Goal: Information Seeking & Learning: Check status

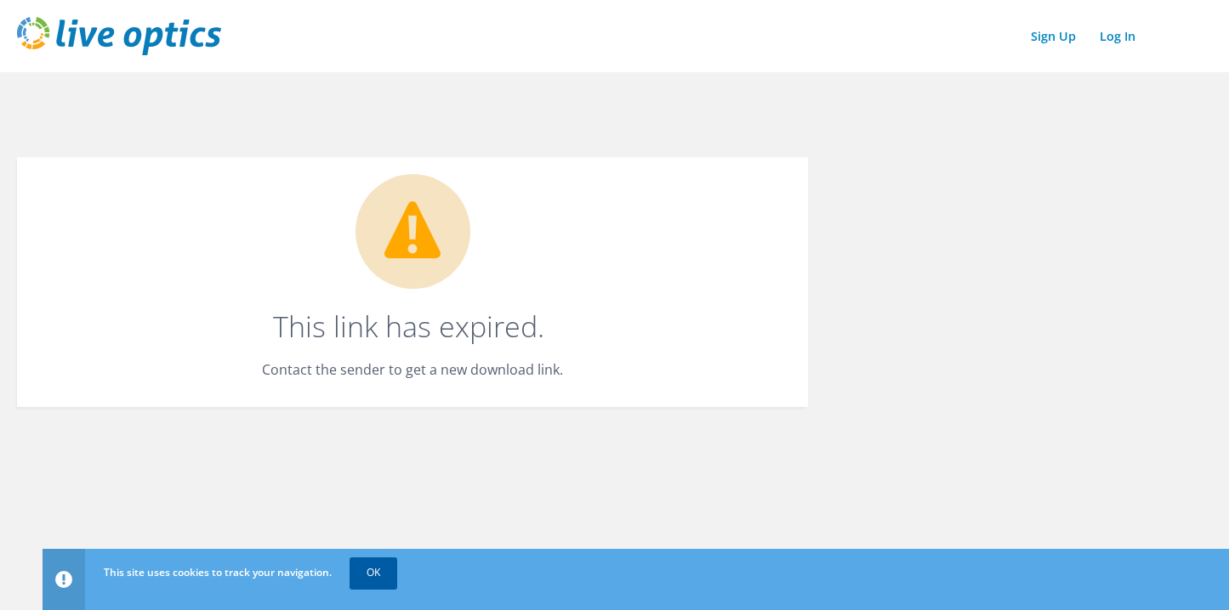
click at [380, 581] on link "OK" at bounding box center [373, 573] width 48 height 31
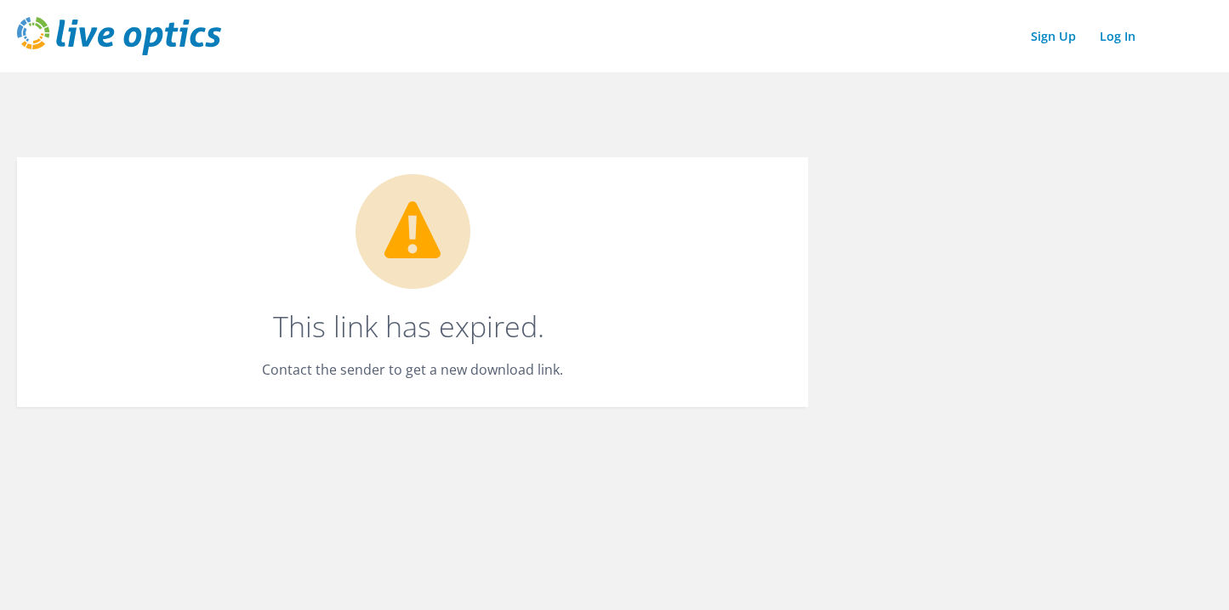
click at [200, 37] on img at bounding box center [119, 36] width 204 height 38
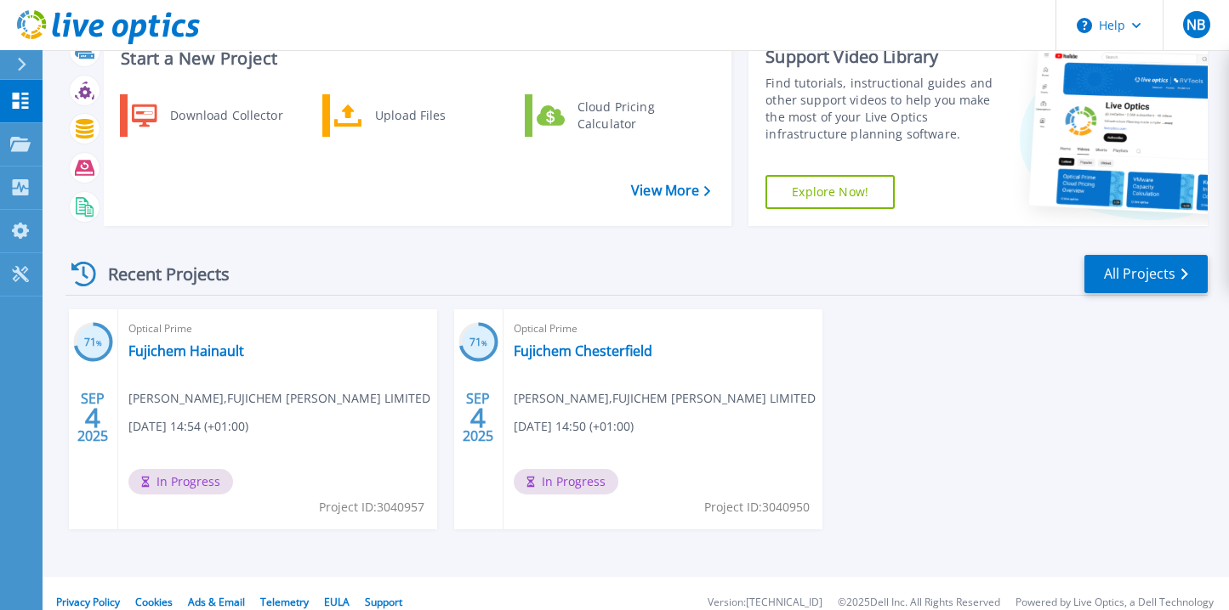
scroll to position [77, 0]
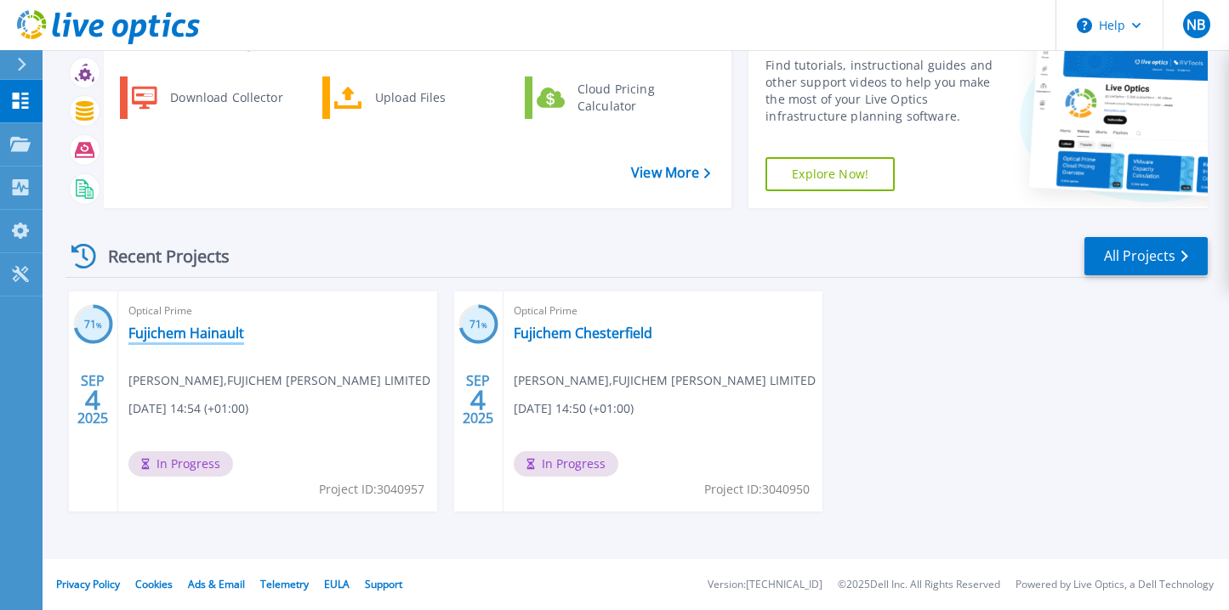
click at [139, 336] on link "Fujichem Hainault" at bounding box center [186, 333] width 116 height 17
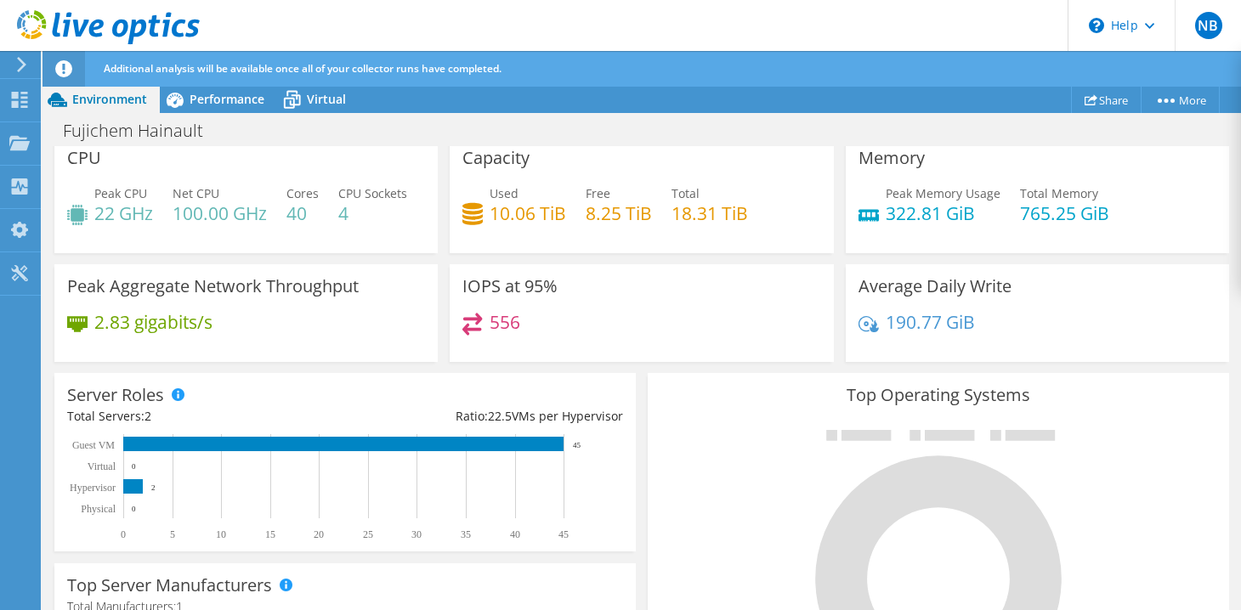
scroll to position [322, 0]
click at [244, 107] on div "Performance" at bounding box center [218, 99] width 117 height 27
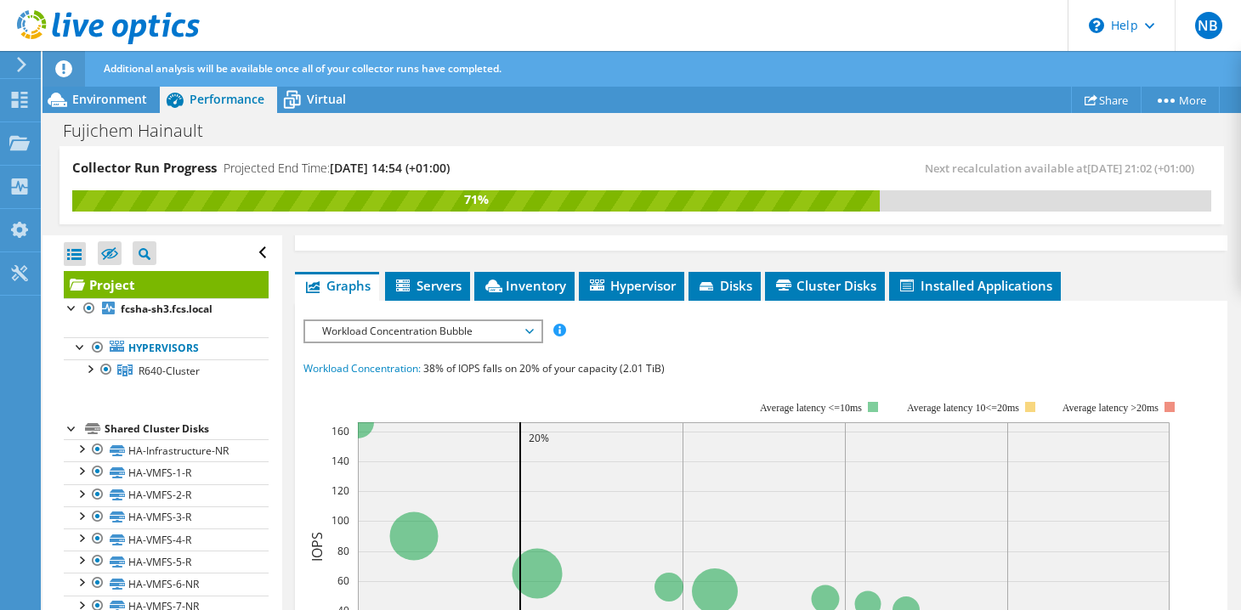
scroll to position [416, 0]
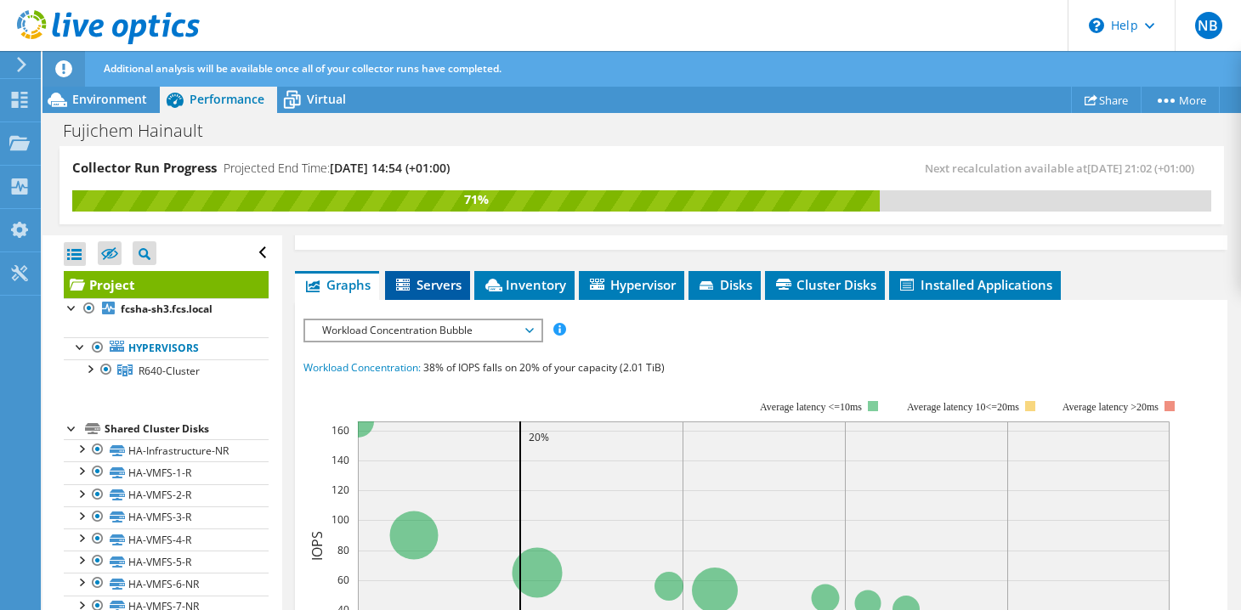
click at [428, 284] on span "Servers" at bounding box center [428, 284] width 68 height 17
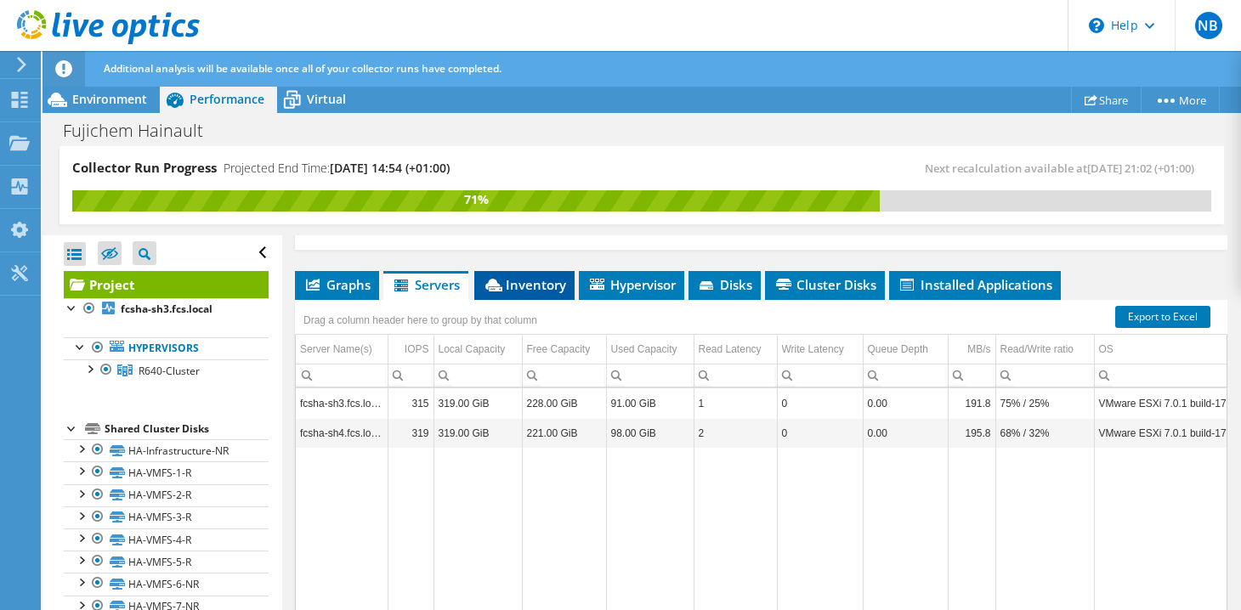
click at [531, 290] on span "Inventory" at bounding box center [524, 284] width 83 height 17
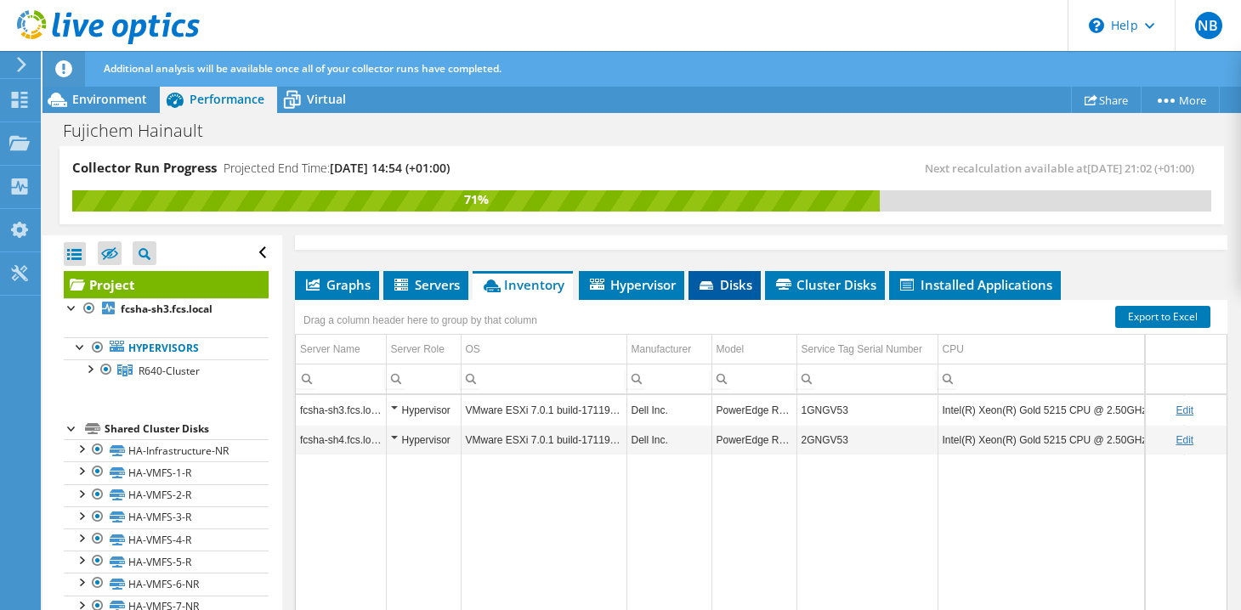
click at [732, 281] on span "Disks" at bounding box center [724, 284] width 55 height 17
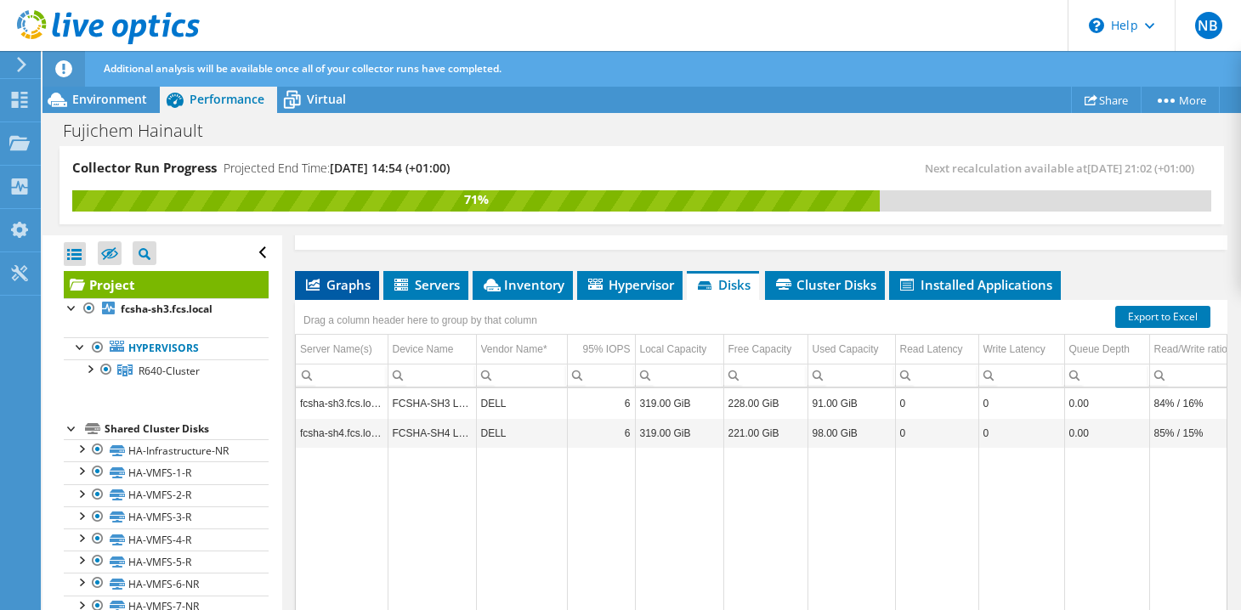
click at [323, 273] on li "Graphs" at bounding box center [337, 285] width 84 height 29
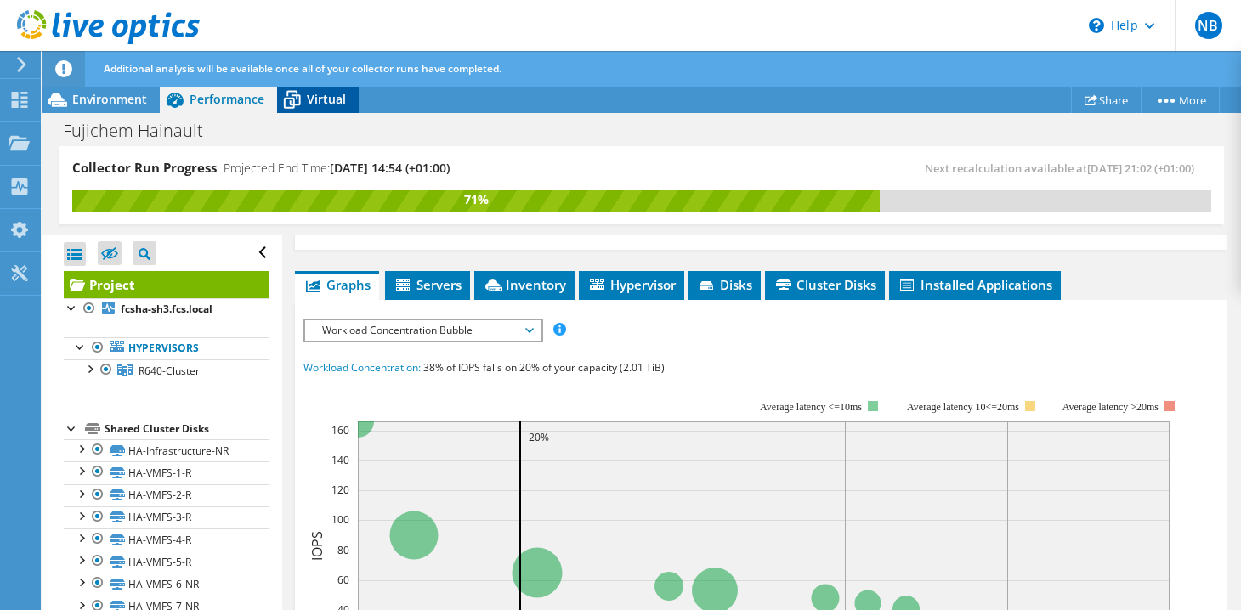
click at [319, 95] on span "Virtual" at bounding box center [326, 99] width 39 height 16
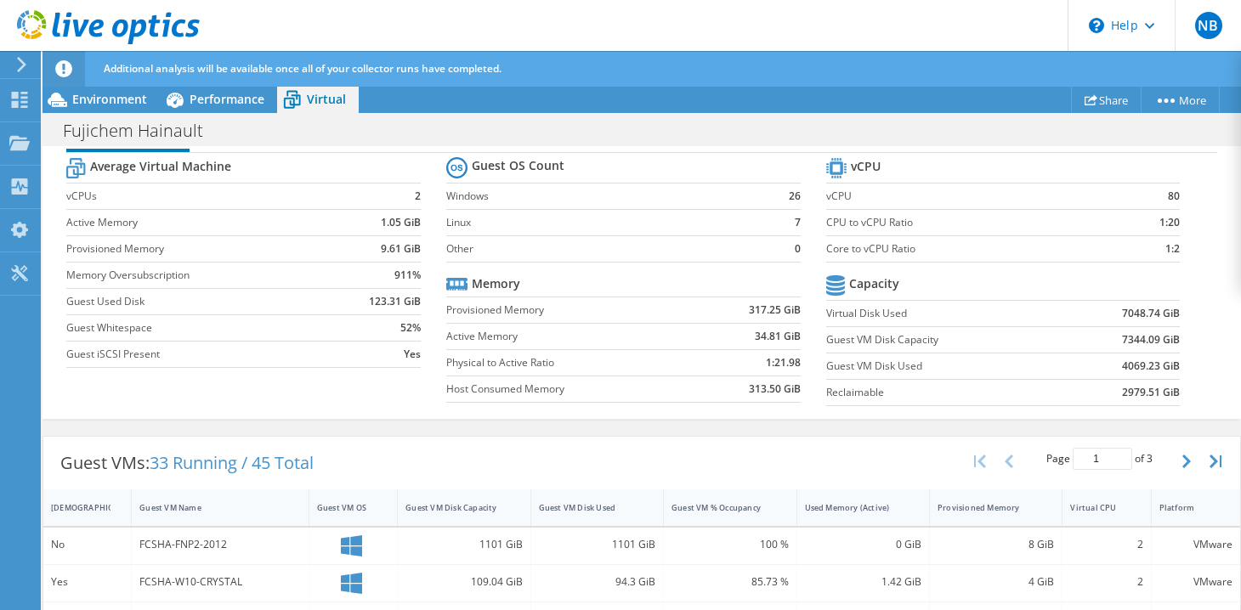
scroll to position [0, 0]
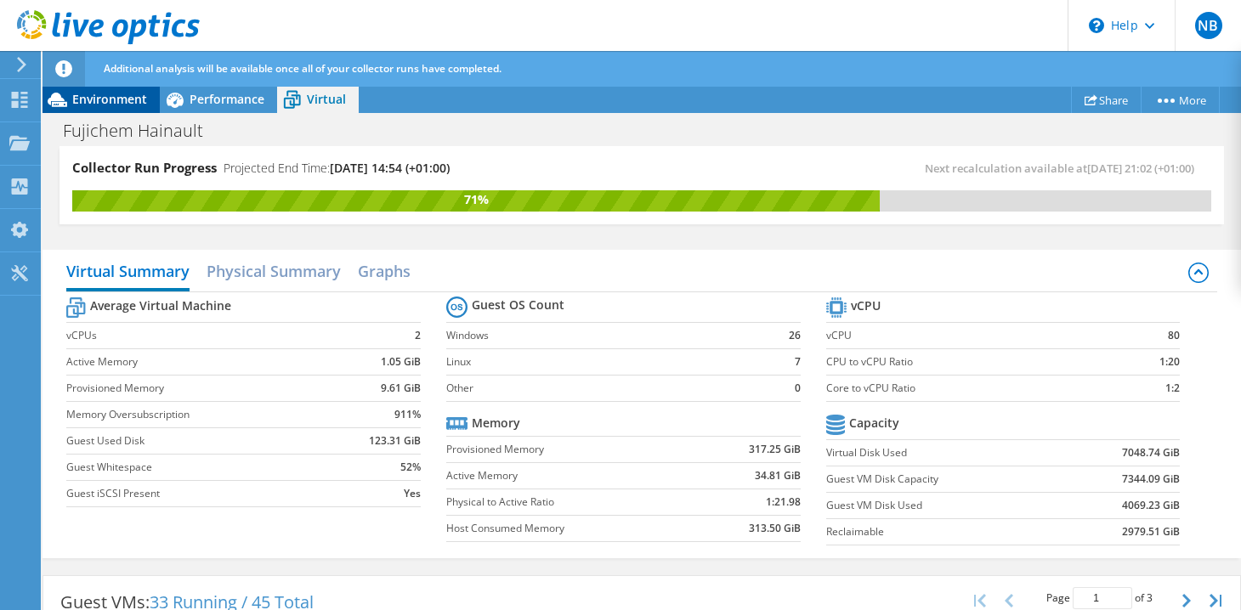
click at [82, 90] on div "Environment" at bounding box center [101, 99] width 117 height 27
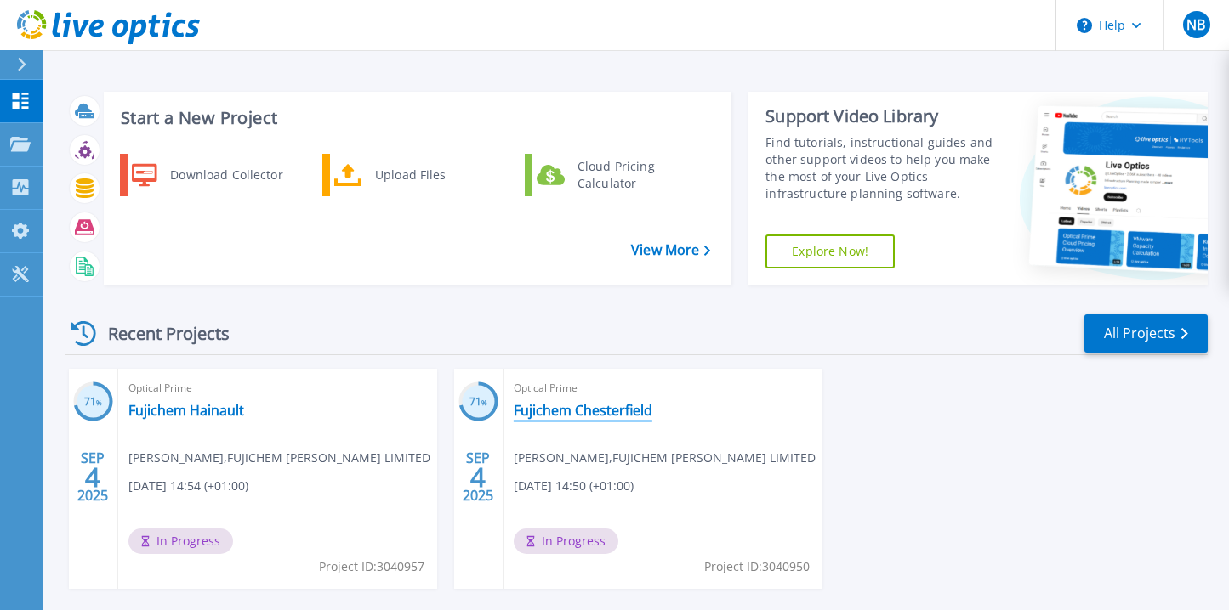
click at [559, 406] on link "Fujichem Chesterfield" at bounding box center [583, 410] width 139 height 17
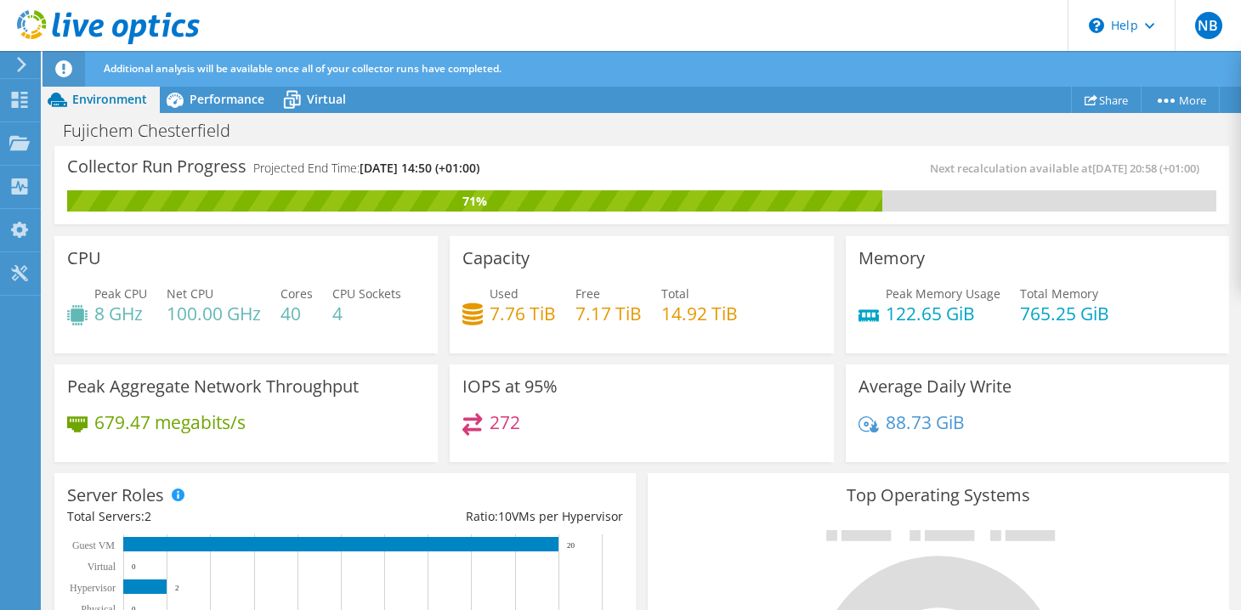
scroll to position [123, 0]
click at [15, 61] on icon at bounding box center [21, 64] width 13 height 15
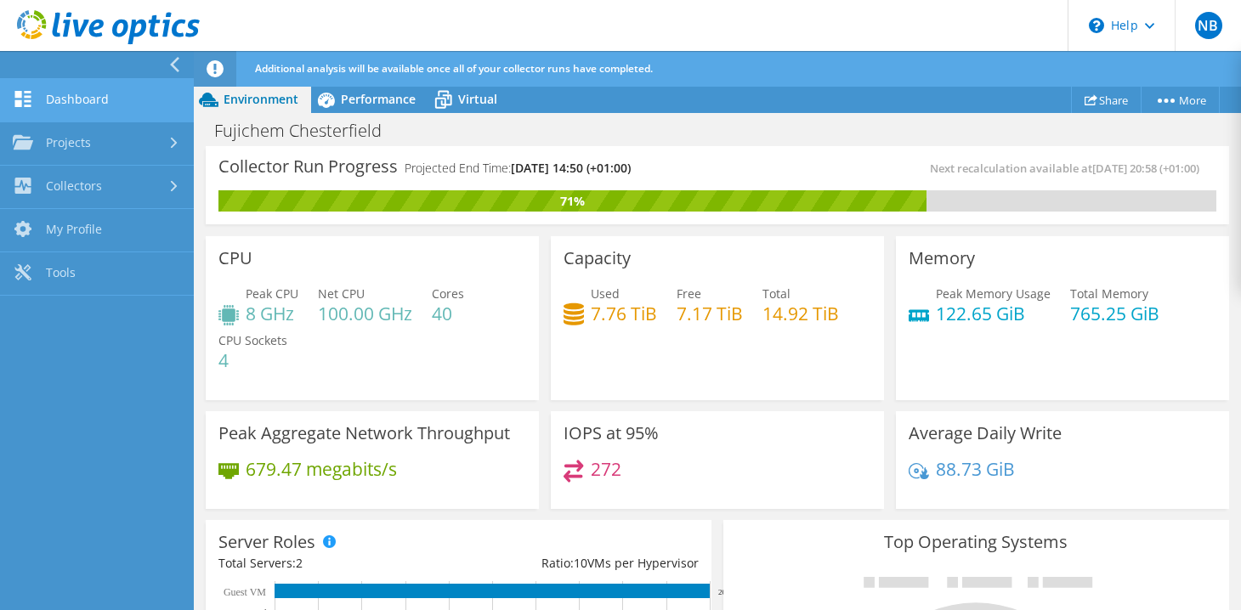
click at [82, 92] on link "Dashboard" at bounding box center [97, 100] width 194 height 43
